Goal: Find specific page/section

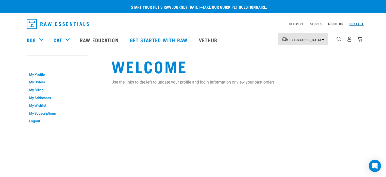
click at [355, 25] on link "Contact" at bounding box center [357, 24] width 14 height 2
click at [355, 24] on link "Contact" at bounding box center [357, 24] width 14 height 2
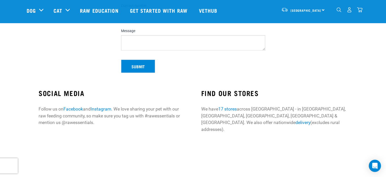
scroll to position [124, 0]
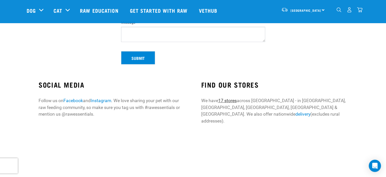
click at [228, 100] on link "17 stores" at bounding box center [227, 100] width 19 height 5
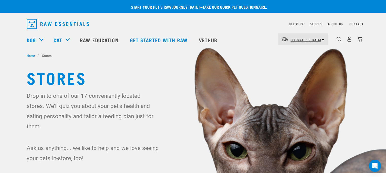
click at [300, 39] on span "[GEOGRAPHIC_DATA]" at bounding box center [306, 40] width 31 height 2
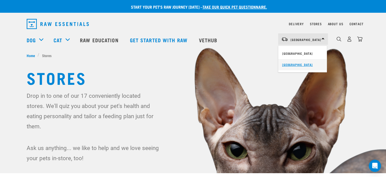
click at [290, 65] on link "[GEOGRAPHIC_DATA]" at bounding box center [302, 64] width 49 height 11
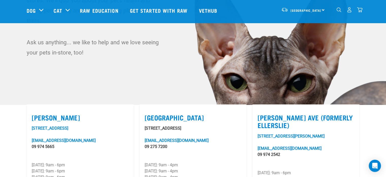
scroll to position [152, 0]
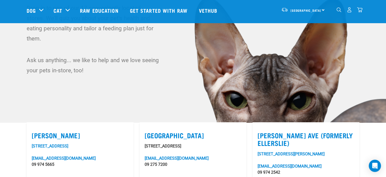
scroll to position [51, 0]
